Goal: Transaction & Acquisition: Purchase product/service

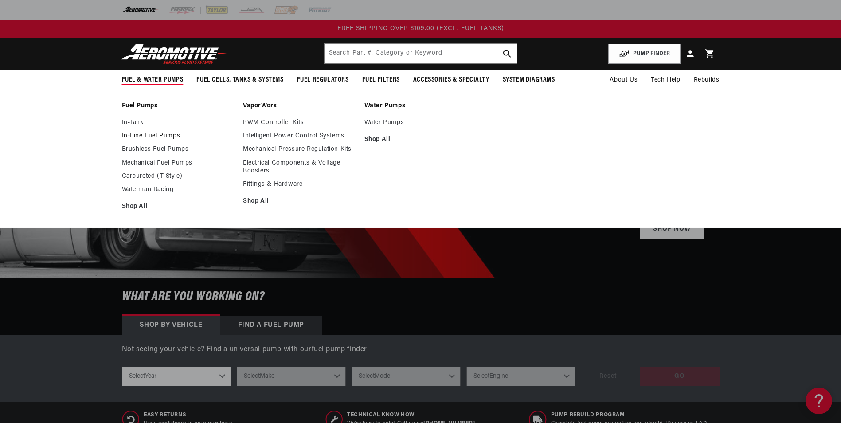
click at [169, 137] on link "In-Line Fuel Pumps" at bounding box center [178, 136] width 113 height 8
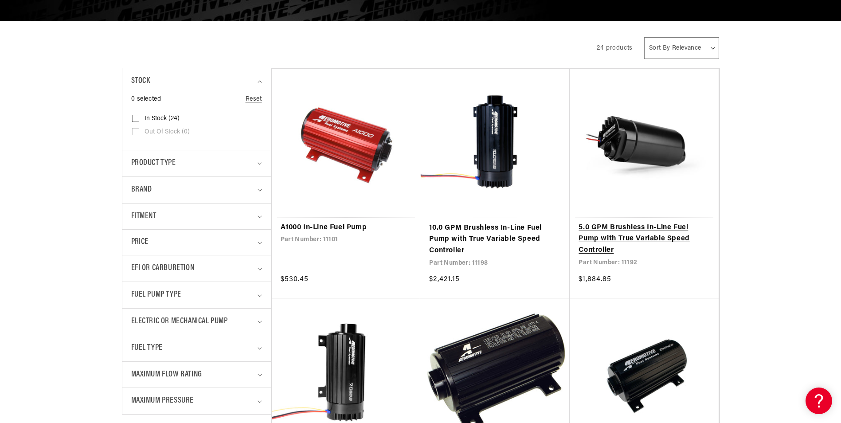
scroll to position [355, 0]
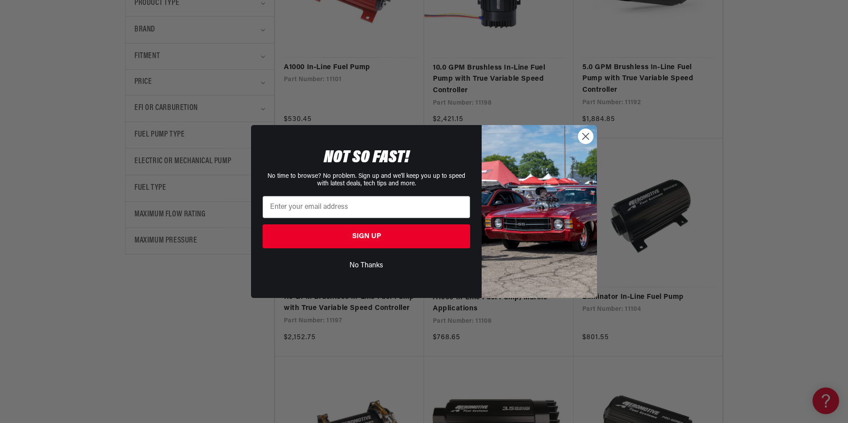
click at [578, 133] on icon "Close dialog" at bounding box center [586, 137] width 16 height 16
